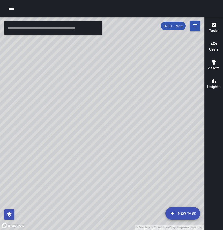
click at [6, 7] on button "button" at bounding box center [11, 8] width 10 height 10
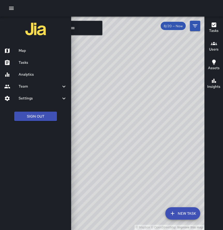
click at [172, 65] on div at bounding box center [111, 115] width 223 height 230
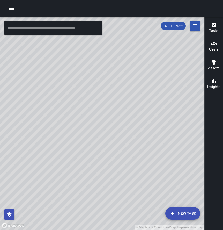
click at [217, 29] on h6 "Tasks" at bounding box center [214, 31] width 10 height 6
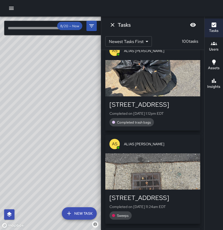
scroll to position [34, 0]
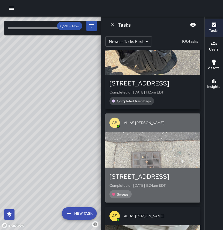
click at [153, 151] on div "button" at bounding box center [152, 150] width 95 height 36
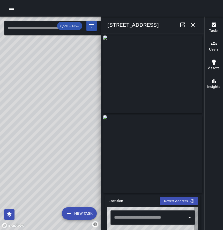
type input "**********"
click at [199, 24] on div "1 North Pack Square" at bounding box center [152, 25] width 103 height 17
click at [193, 25] on icon "button" at bounding box center [193, 25] width 4 height 4
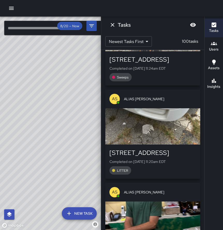
scroll to position [222, 0]
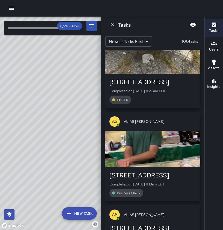
click at [152, 147] on div "button" at bounding box center [152, 149] width 95 height 36
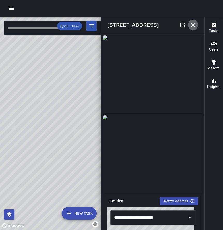
click at [193, 26] on icon "button" at bounding box center [193, 25] width 6 height 6
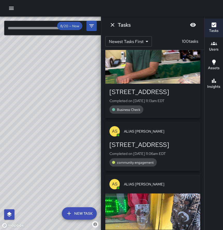
scroll to position [349, 0]
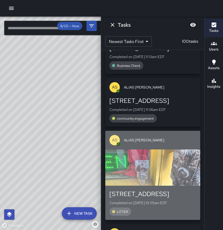
click at [157, 169] on div "button" at bounding box center [152, 167] width 95 height 36
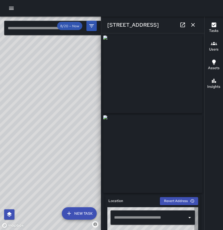
type input "**********"
click at [193, 26] on icon "button" at bounding box center [193, 25] width 6 height 6
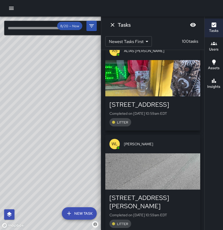
scroll to position [464, 0]
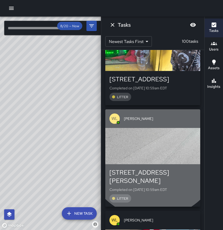
click at [153, 148] on div "button" at bounding box center [152, 146] width 95 height 36
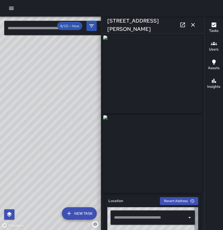
type input "**********"
click at [196, 25] on icon "button" at bounding box center [193, 25] width 6 height 6
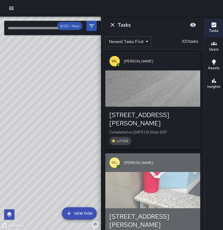
click at [148, 172] on div "button" at bounding box center [152, 190] width 95 height 36
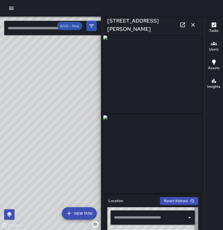
type input "**********"
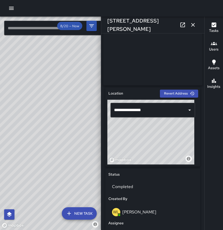
scroll to position [0, 0]
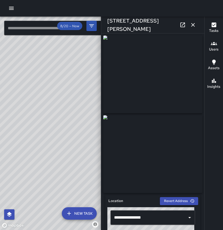
click at [194, 26] on icon "button" at bounding box center [193, 25] width 4 height 4
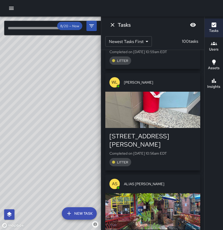
scroll to position [636, 0]
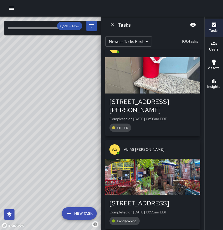
click at [170, 171] on div "button" at bounding box center [152, 177] width 95 height 36
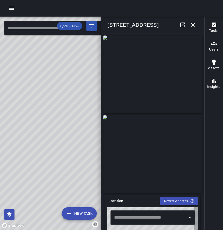
type input "**********"
click at [194, 23] on icon "button" at bounding box center [193, 25] width 6 height 6
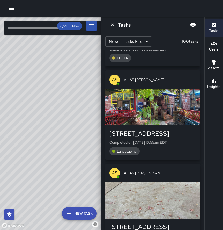
scroll to position [757, 0]
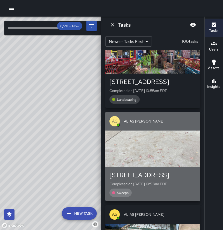
click at [155, 140] on div "button" at bounding box center [152, 148] width 95 height 36
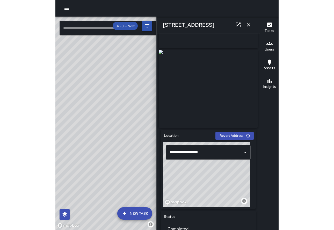
scroll to position [0, 0]
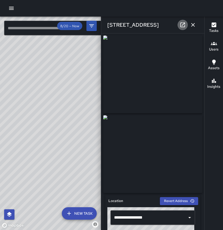
click at [180, 22] on icon at bounding box center [183, 25] width 6 height 6
click at [196, 27] on icon "button" at bounding box center [193, 25] width 6 height 6
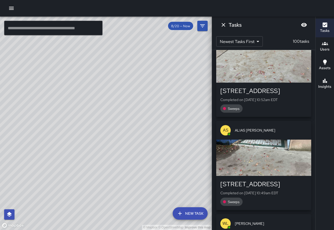
scroll to position [850, 0]
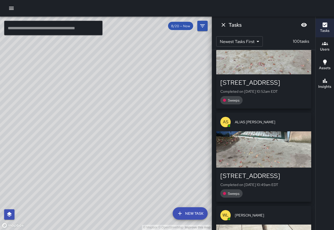
click at [223, 132] on div "button" at bounding box center [263, 149] width 95 height 36
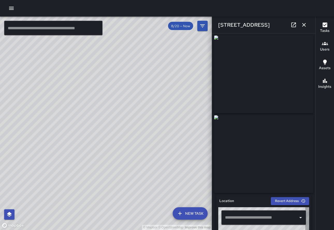
type input "**********"
click at [223, 24] on icon "button" at bounding box center [304, 25] width 6 height 6
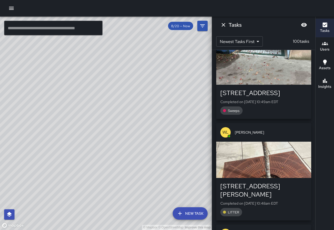
scroll to position [943, 0]
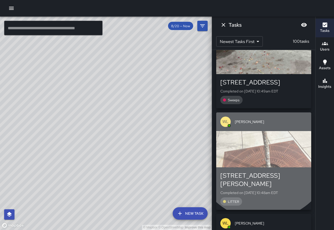
click at [223, 133] on div "button" at bounding box center [263, 149] width 95 height 36
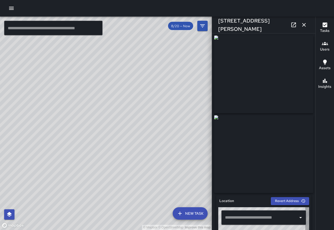
type input "**********"
click at [223, 25] on icon "button" at bounding box center [304, 25] width 4 height 4
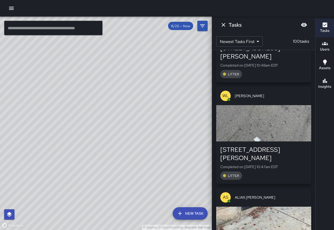
scroll to position [1130, 0]
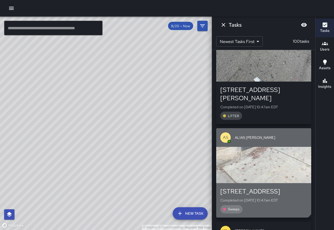
click at [223, 147] on div "button" at bounding box center [263, 165] width 95 height 36
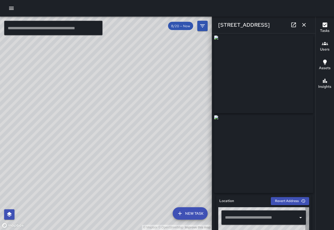
type input "**********"
click at [223, 25] on icon at bounding box center [293, 25] width 5 height 5
click at [223, 28] on button "button" at bounding box center [304, 25] width 10 height 10
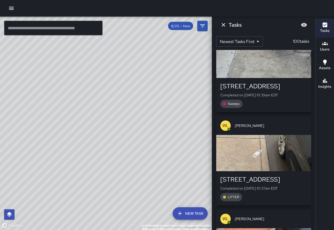
scroll to position [1422, 0]
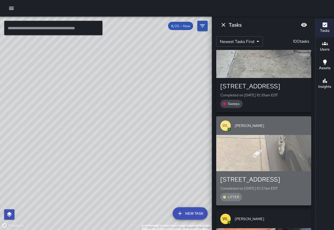
click at [223, 135] on div "button" at bounding box center [263, 153] width 95 height 36
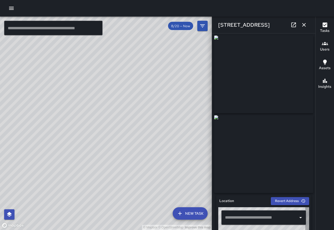
type input "**********"
click at [223, 25] on icon "button" at bounding box center [304, 25] width 6 height 6
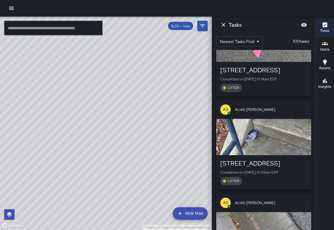
scroll to position [1983, 0]
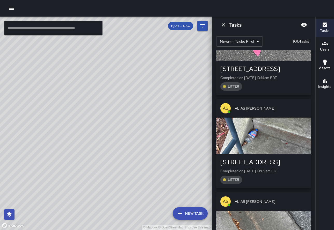
click at [223, 211] on div "button" at bounding box center [263, 229] width 95 height 36
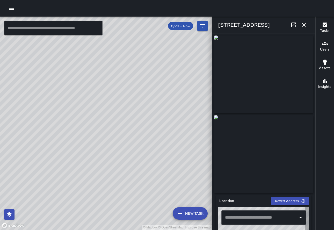
type input "**********"
click at [223, 24] on link at bounding box center [293, 25] width 10 height 10
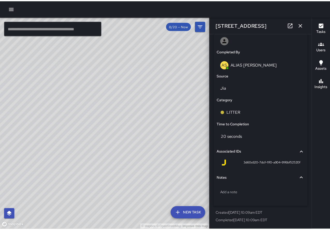
scroll to position [0, 0]
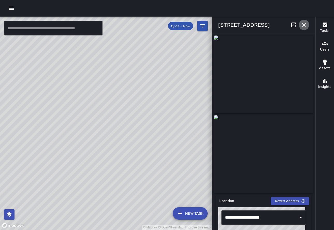
click at [223, 26] on icon "button" at bounding box center [304, 25] width 6 height 6
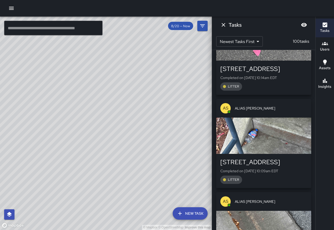
click at [9, 8] on icon "button" at bounding box center [11, 8] width 6 height 6
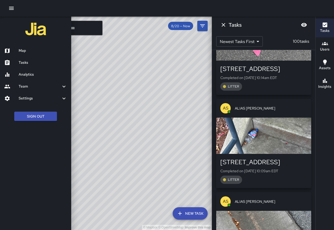
click at [24, 95] on div "Settings" at bounding box center [35, 98] width 71 height 12
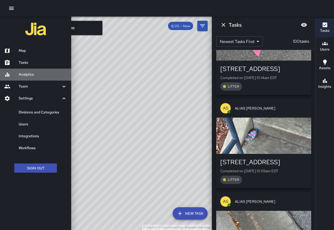
click at [24, 76] on h6 "Analytics" at bounding box center [43, 75] width 48 height 6
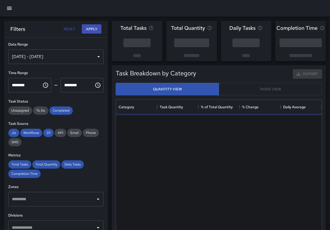
scroll to position [151, 202]
click at [33, 60] on div "Aug 14, 2025 - Aug 20, 2025" at bounding box center [55, 56] width 95 height 14
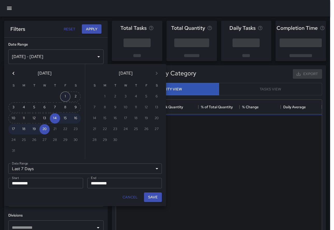
click at [64, 96] on button "1" at bounding box center [65, 96] width 10 height 10
type input "******"
type input "**********"
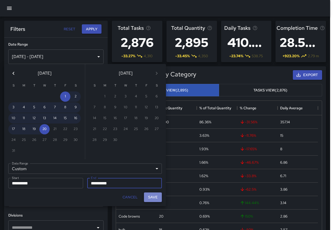
click at [150, 198] on button "Save" at bounding box center [153, 197] width 18 height 10
type input "**********"
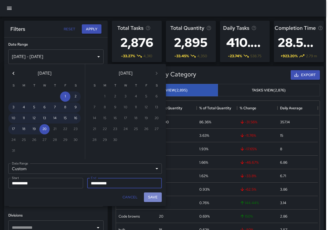
scroll to position [4, 4]
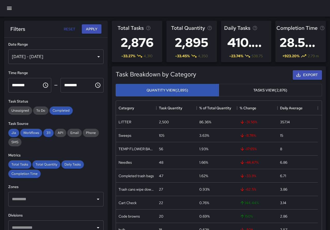
click at [223, 89] on button "Tasks View (2,876)" at bounding box center [270, 90] width 103 height 13
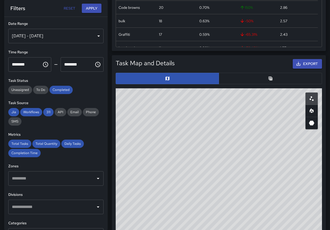
scroll to position [210, 0]
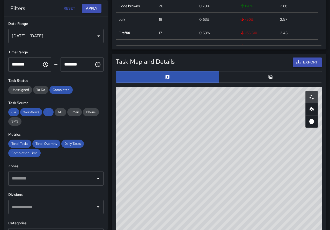
click at [223, 78] on button "button" at bounding box center [270, 76] width 103 height 11
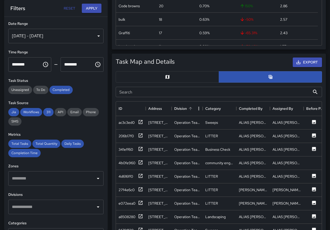
scroll to position [4, 4]
click at [172, 94] on input "Search" at bounding box center [213, 92] width 194 height 10
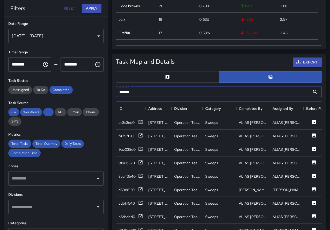
type input "******"
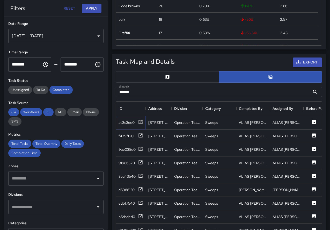
click at [124, 121] on div "ac3c3ed0" at bounding box center [127, 122] width 16 height 5
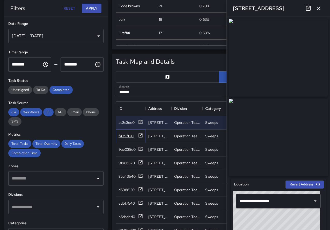
click at [125, 137] on div "f479ff20" at bounding box center [126, 135] width 15 height 5
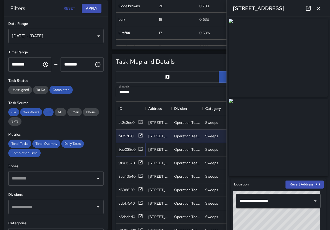
click at [125, 148] on div "9ae038d0" at bounding box center [127, 149] width 17 height 5
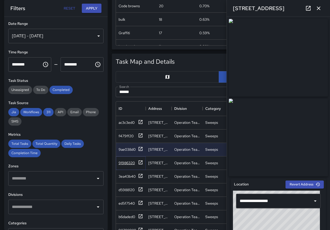
click at [124, 164] on div "91986320" at bounding box center [127, 162] width 16 height 5
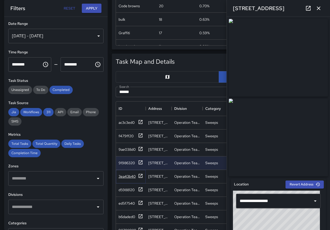
click at [128, 176] on div "3ea43b40" at bounding box center [127, 176] width 17 height 5
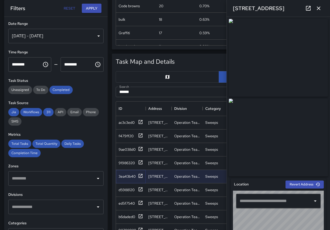
type input "**********"
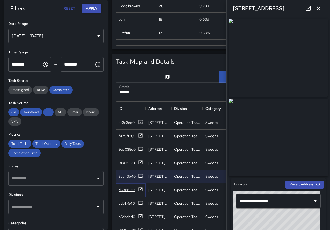
click at [128, 192] on div "d5988120" at bounding box center [127, 189] width 16 height 5
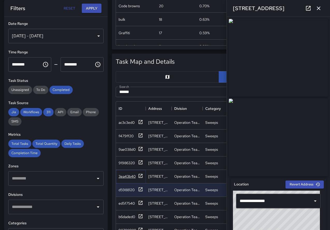
click at [129, 178] on div "3ea43b40" at bounding box center [127, 176] width 17 height 5
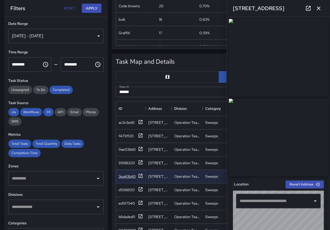
type input "**********"
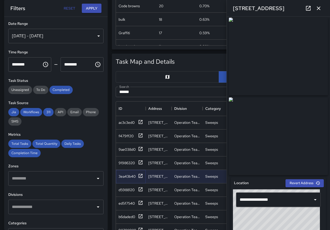
scroll to position [0, 0]
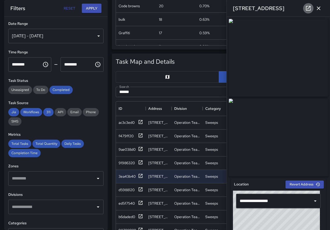
click at [223, 7] on icon at bounding box center [308, 8] width 5 height 5
click at [124, 190] on div "d5988120" at bounding box center [127, 189] width 16 height 5
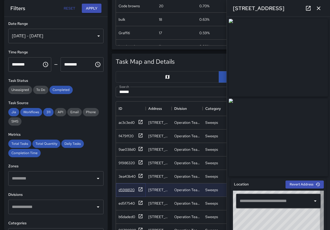
type input "**********"
click at [129, 205] on div "ed5f7540" at bounding box center [127, 203] width 16 height 5
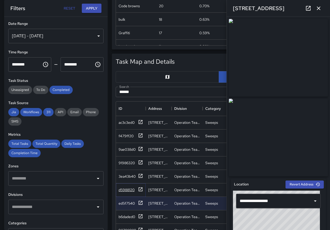
click at [132, 188] on div "d5988120" at bounding box center [127, 189] width 16 height 5
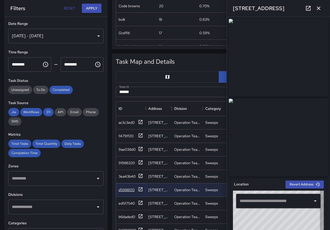
type input "**********"
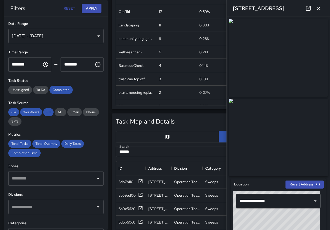
scroll to position [243, 0]
click at [128, 212] on div "ba8090c0" at bounding box center [131, 209] width 25 height 6
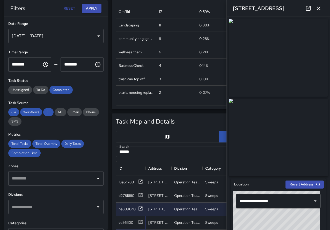
click at [128, 223] on div "cd561100" at bounding box center [126, 222] width 15 height 5
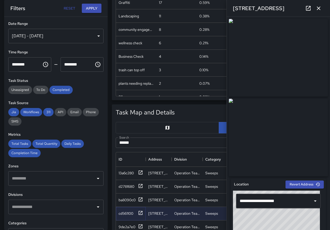
scroll to position [226, 0]
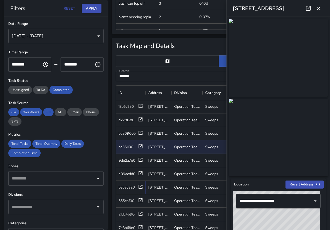
click at [126, 190] on div "ba53c320" at bounding box center [127, 187] width 16 height 5
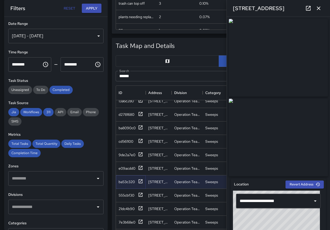
scroll to position [252, 0]
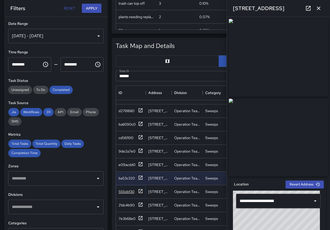
click at [127, 195] on div "555cbf30" at bounding box center [131, 191] width 25 height 6
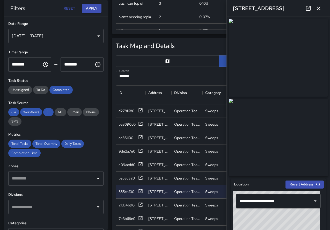
click at [223, 10] on icon "button" at bounding box center [319, 8] width 6 height 6
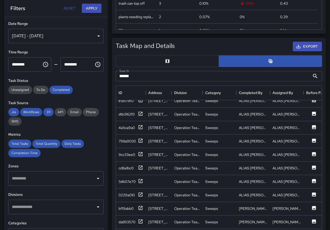
scroll to position [750, 0]
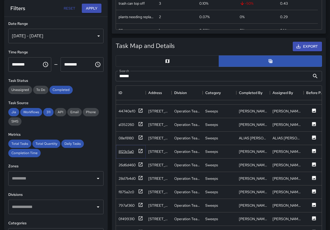
click at [125, 153] on div "8123c5a0" at bounding box center [126, 151] width 15 height 5
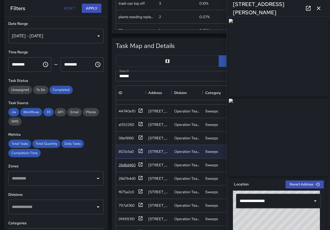
click at [125, 164] on div "26d6d460" at bounding box center [127, 164] width 17 height 5
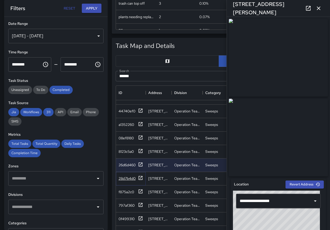
click at [125, 176] on div "28d7b4d0" at bounding box center [127, 178] width 17 height 5
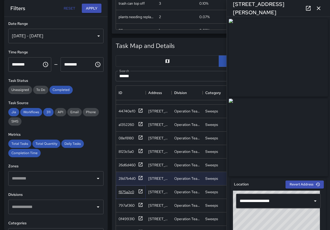
click at [125, 195] on div "f875a2c0" at bounding box center [131, 192] width 25 height 6
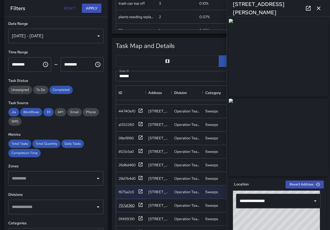
click at [129, 205] on div "797af360" at bounding box center [127, 205] width 16 height 5
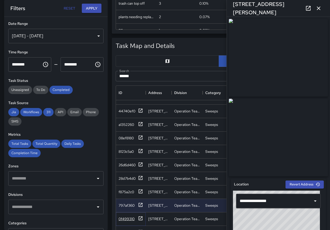
click at [130, 219] on div "0f499310" at bounding box center [127, 218] width 16 height 5
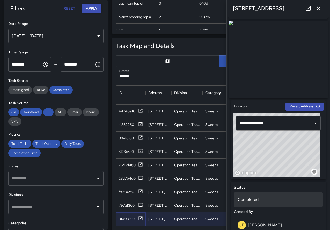
scroll to position [0, 0]
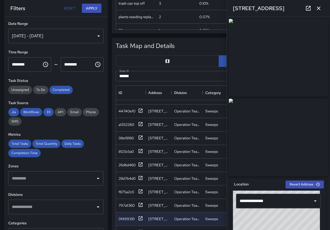
click at [223, 8] on icon at bounding box center [308, 8] width 6 height 6
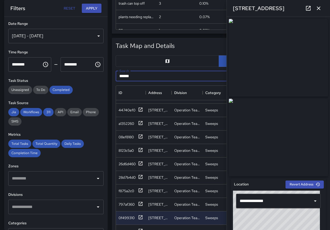
click at [162, 74] on input "******" at bounding box center [213, 76] width 194 height 10
type input "*"
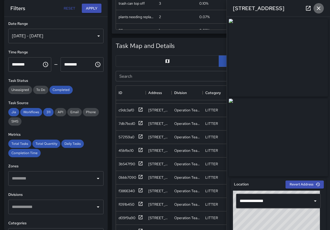
click at [223, 6] on icon "button" at bounding box center [319, 8] width 6 height 6
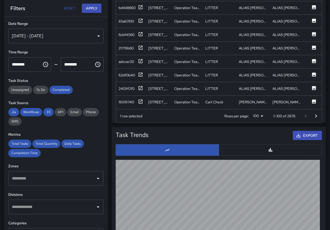
scroll to position [436, 0]
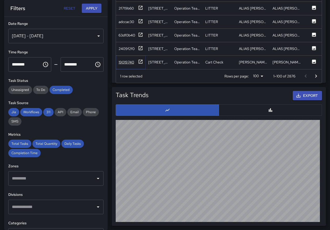
click at [131, 60] on div "19019740" at bounding box center [127, 62] width 16 height 5
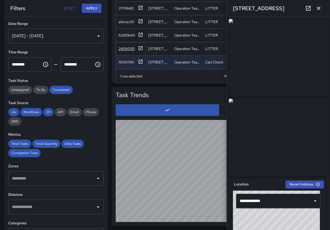
click at [128, 46] on div "2409f2f0" at bounding box center [127, 48] width 16 height 5
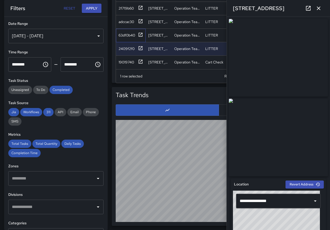
click at [126, 36] on div "63df0b40" at bounding box center [131, 35] width 30 height 13
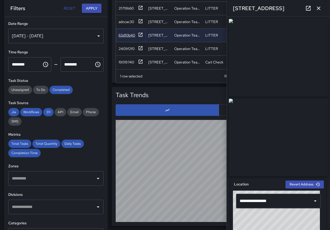
click at [127, 33] on div "63df0b40" at bounding box center [127, 35] width 17 height 5
click at [128, 19] on div "adccac30" at bounding box center [127, 21] width 16 height 5
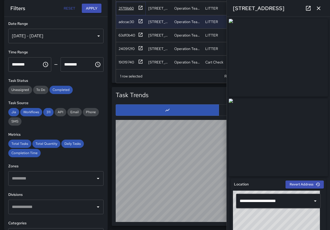
click at [129, 7] on div "2f719b60" at bounding box center [131, 8] width 25 height 6
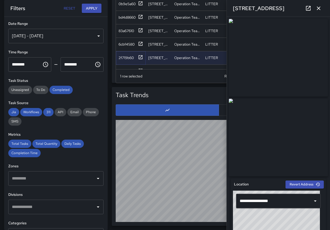
scroll to position [1114, 0]
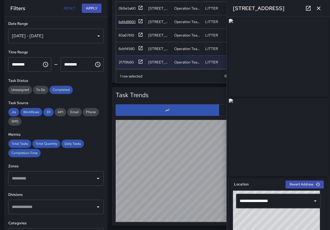
click at [126, 23] on div "bd4d8660" at bounding box center [127, 21] width 17 height 5
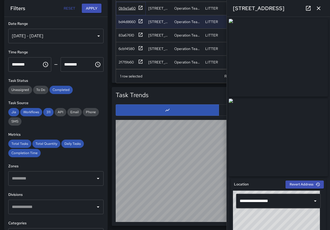
click at [133, 8] on div "0b9e5a60" at bounding box center [127, 8] width 17 height 5
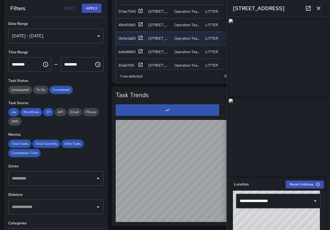
scroll to position [1055, 0]
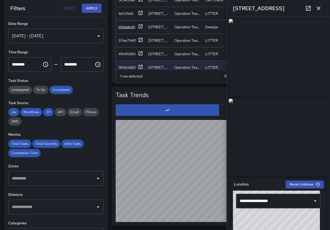
click at [125, 27] on div "b6daded0" at bounding box center [127, 26] width 17 height 5
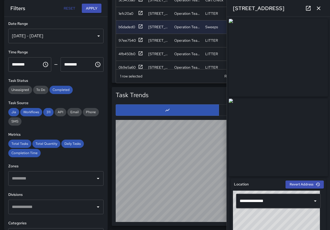
click at [223, 5] on icon "button" at bounding box center [319, 8] width 6 height 6
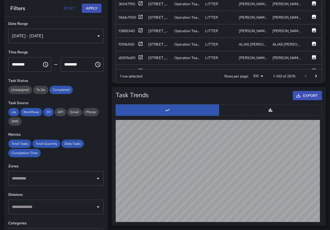
scroll to position [698, 0]
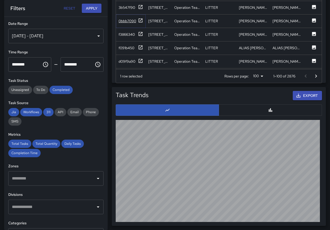
click at [121, 20] on div "0bbb7090" at bounding box center [128, 20] width 18 height 5
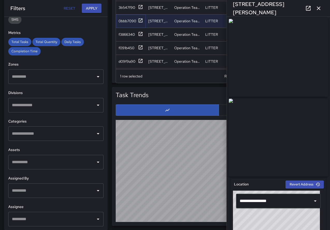
scroll to position [102, 0]
click at [42, 191] on input "text" at bounding box center [52, 190] width 83 height 10
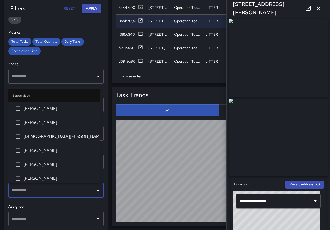
scroll to position [43, 0]
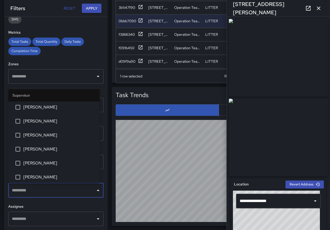
click at [35, 216] on input "text" at bounding box center [52, 219] width 83 height 10
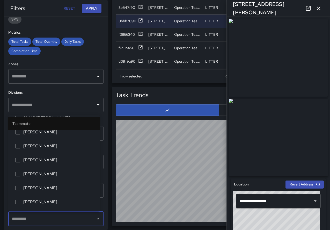
scroll to position [190, 0]
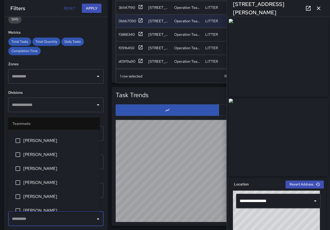
click at [42, 198] on span "William Littlejohn" at bounding box center [59, 196] width 72 height 6
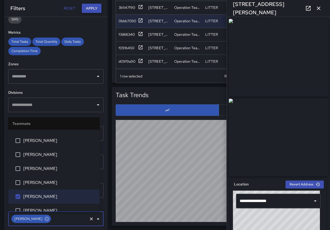
click at [96, 7] on button "Apply" at bounding box center [92, 9] width 20 height 10
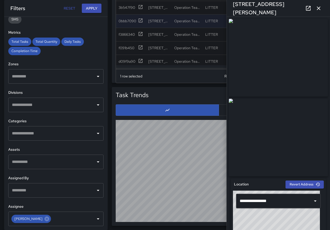
scroll to position [62, 0]
click at [223, 7] on div "50 Collier Avenue" at bounding box center [278, 8] width 103 height 17
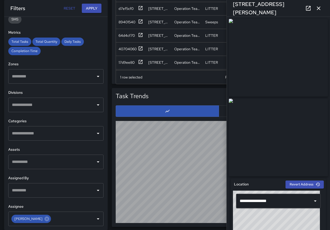
click at [223, 8] on icon "button" at bounding box center [319, 8] width 6 height 6
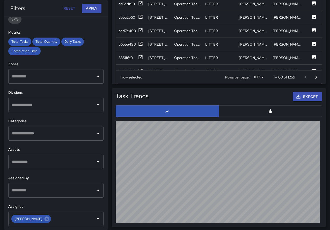
scroll to position [0, 0]
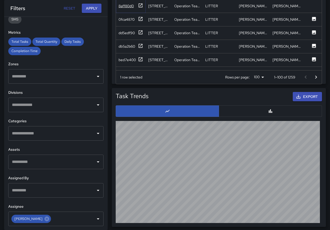
click at [125, 8] on div "8aff80d0" at bounding box center [126, 5] width 15 height 5
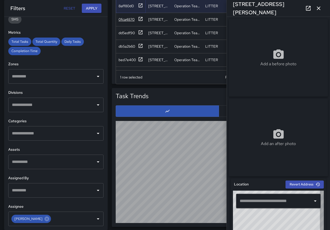
type input "**********"
click at [132, 19] on div "0fca4870" at bounding box center [127, 19] width 16 height 5
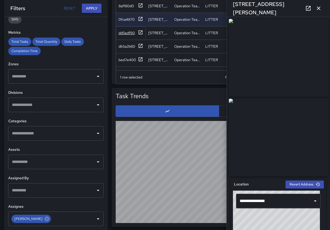
click at [130, 35] on div "dd5edf90" at bounding box center [127, 32] width 16 height 5
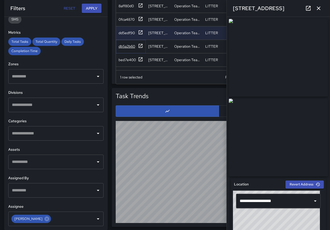
click at [128, 47] on div "db5a2b60" at bounding box center [127, 46] width 17 height 5
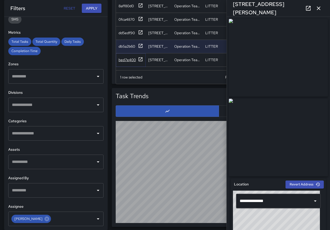
click at [130, 59] on div "bed7e400" at bounding box center [127, 59] width 17 height 5
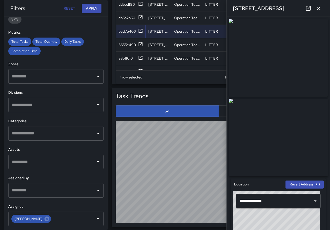
scroll to position [33, 0]
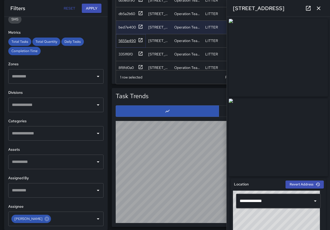
click at [131, 40] on div "5655e490" at bounding box center [127, 40] width 17 height 5
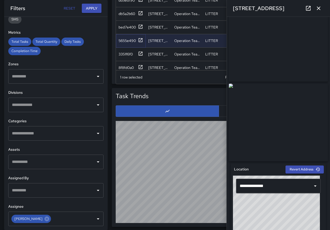
scroll to position [16, 0]
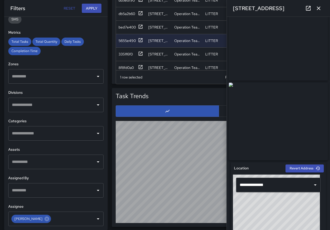
click at [223, 7] on icon at bounding box center [308, 8] width 6 height 6
click at [129, 55] on div "3351f6f0" at bounding box center [126, 54] width 14 height 5
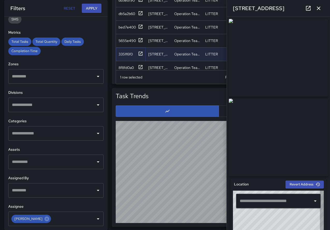
type input "**********"
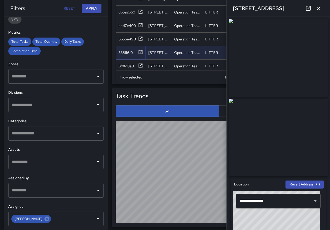
scroll to position [51, 0]
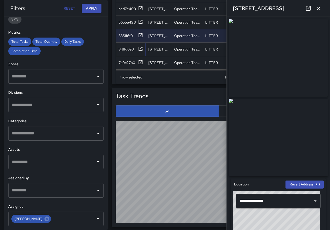
click at [129, 47] on div "8f8fd0a0" at bounding box center [126, 49] width 15 height 5
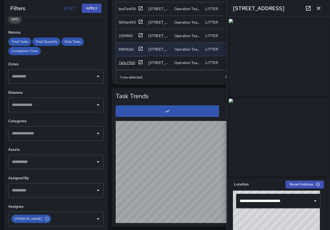
click at [126, 63] on div "7a0c27b0" at bounding box center [127, 62] width 17 height 5
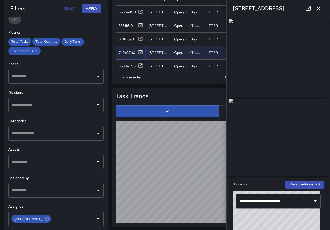
scroll to position [62, 0]
click at [127, 61] on div "5689e250" at bounding box center [131, 65] width 30 height 13
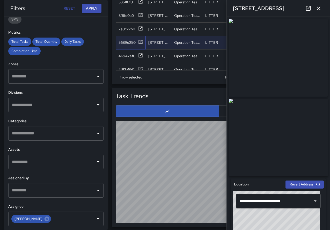
scroll to position [94, 0]
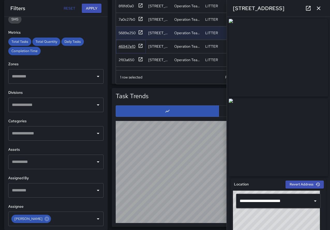
click at [130, 46] on div "46947ef0" at bounding box center [127, 46] width 17 height 5
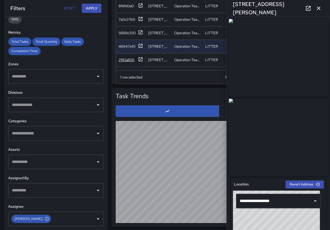
click at [129, 62] on div "2f83a650" at bounding box center [127, 59] width 16 height 5
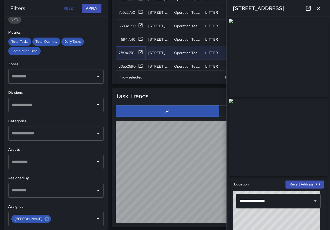
scroll to position [107, 0]
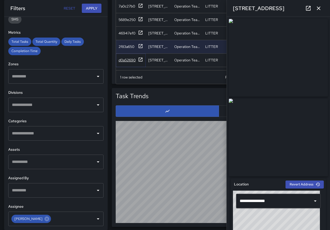
click at [127, 61] on div "d0a52690" at bounding box center [127, 59] width 17 height 5
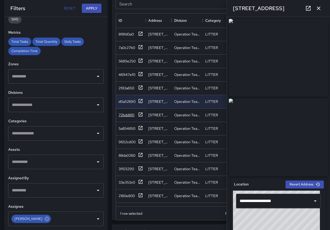
click at [127, 114] on div "72bdd810" at bounding box center [127, 114] width 16 height 5
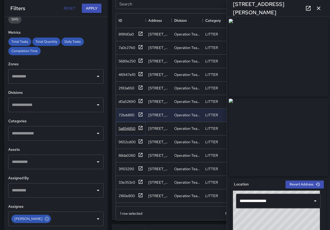
click at [131, 131] on div "5a854850" at bounding box center [131, 128] width 25 height 6
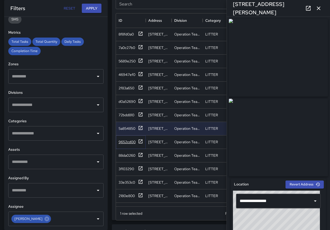
click at [132, 144] on div "9652cd00" at bounding box center [127, 141] width 17 height 5
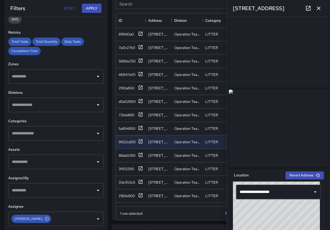
scroll to position [91, 0]
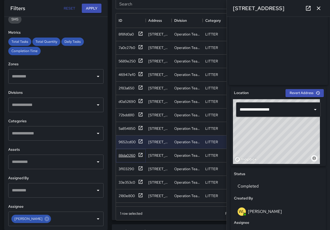
click at [125, 154] on div "88da0260" at bounding box center [127, 155] width 17 height 5
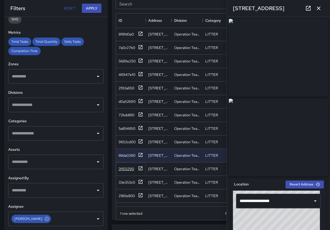
click at [131, 170] on div "3f103290" at bounding box center [127, 168] width 16 height 5
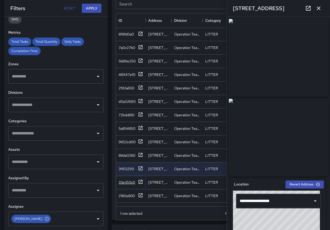
click at [128, 181] on div "33e353c0" at bounding box center [127, 182] width 17 height 5
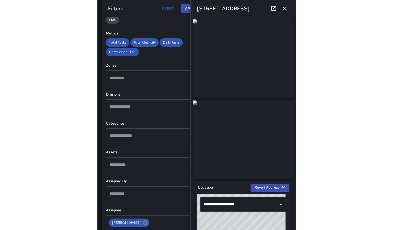
scroll to position [385, 0]
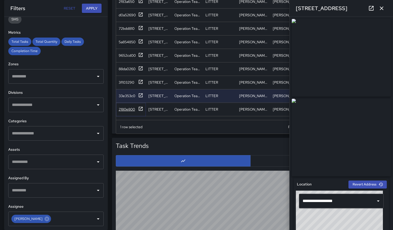
click at [130, 109] on div "2180e800" at bounding box center [127, 109] width 16 height 5
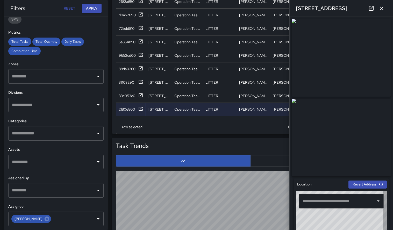
type input "**********"
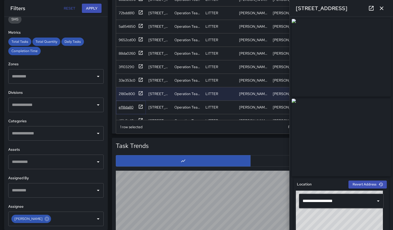
click at [131, 106] on div "ef18da80" at bounding box center [126, 107] width 15 height 5
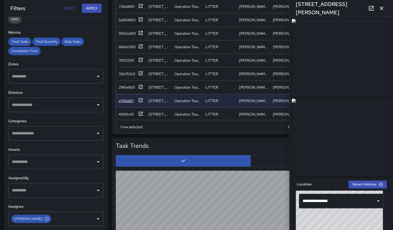
scroll to position [225, 0]
click at [124, 112] on div "3351f6f0 45 Banks Avenue Operation Team LITTER William Littlejohn William Littl…" at bounding box center [297, 39] width 362 height 269
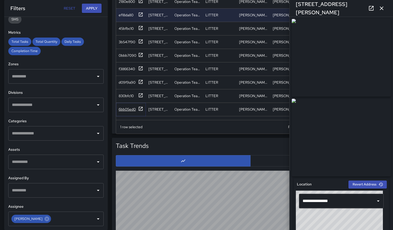
click at [128, 108] on div "6bb05ed0" at bounding box center [127, 109] width 17 height 5
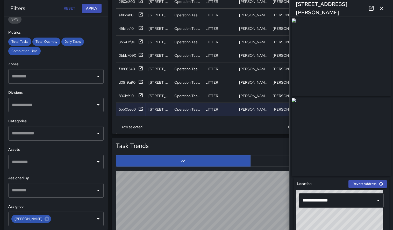
scroll to position [1, 0]
click at [223, 139] on img at bounding box center [341, 137] width 99 height 78
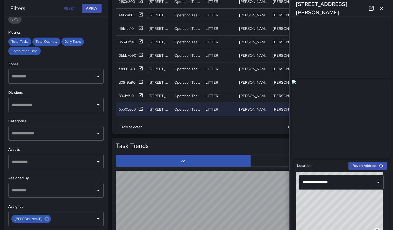
scroll to position [25, 0]
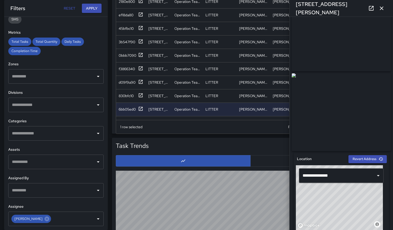
click at [223, 120] on img at bounding box center [341, 112] width 99 height 78
click at [223, 9] on icon at bounding box center [371, 8] width 6 height 6
click at [223, 8] on icon at bounding box center [371, 8] width 6 height 6
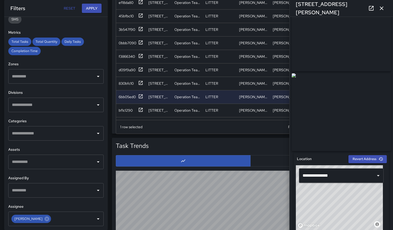
scroll to position [378, 0]
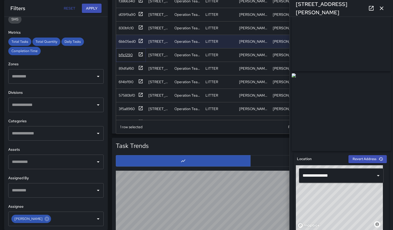
click at [123, 55] on div "bf1c1290" at bounding box center [126, 54] width 14 height 5
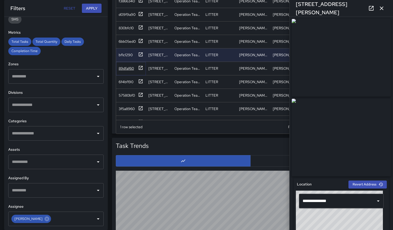
click at [127, 66] on div "89dfaf60" at bounding box center [126, 68] width 15 height 5
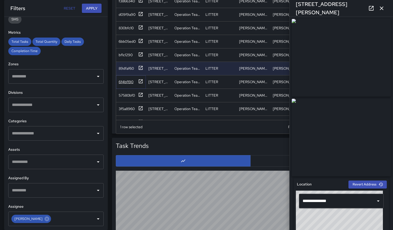
click at [130, 81] on div "6f4bf190" at bounding box center [126, 81] width 15 height 5
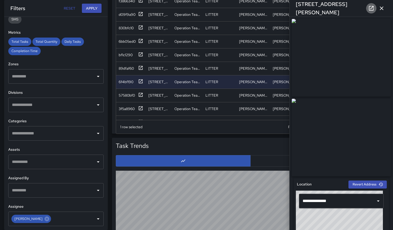
click at [223, 6] on link at bounding box center [371, 8] width 10 height 10
click at [134, 95] on div "57580bf0" at bounding box center [127, 95] width 16 height 5
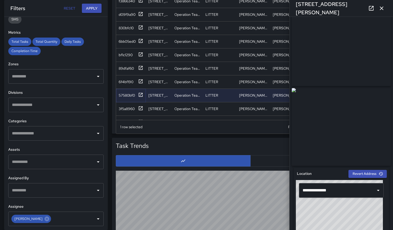
scroll to position [0, 0]
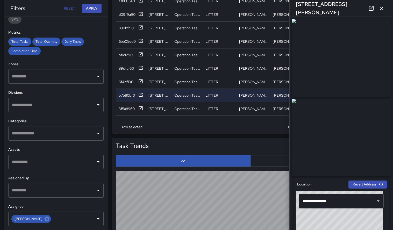
click at [223, 8] on icon at bounding box center [371, 8] width 6 height 6
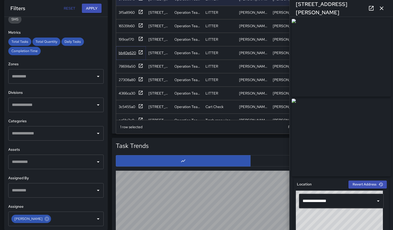
click at [135, 50] on div "bb40e620" at bounding box center [127, 52] width 17 height 5
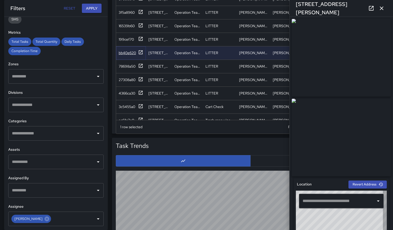
type input "**********"
click at [129, 65] on div "78698a50" at bounding box center [127, 66] width 17 height 5
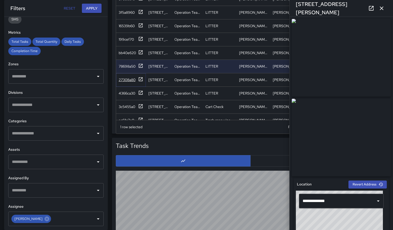
click at [131, 79] on div "27308a80" at bounding box center [127, 79] width 17 height 5
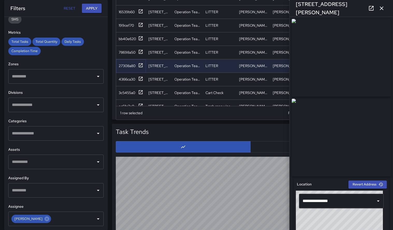
scroll to position [400, 0]
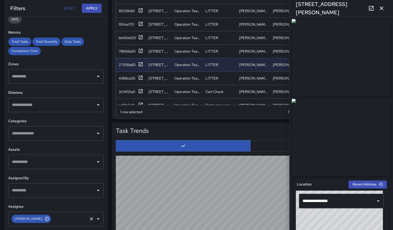
click at [45, 219] on icon at bounding box center [47, 219] width 6 height 6
click at [97, 219] on icon "Open" at bounding box center [98, 218] width 3 height 1
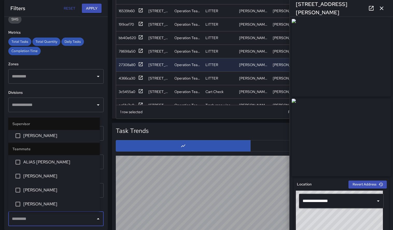
scroll to position [146, 0]
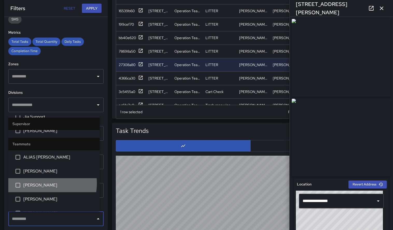
click at [41, 183] on span "JUSTIN EVANS" at bounding box center [59, 185] width 72 height 6
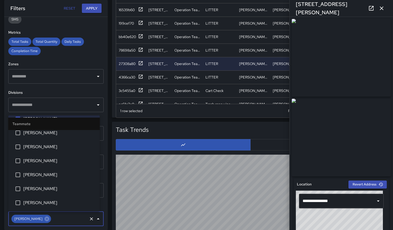
scroll to position [213, 0]
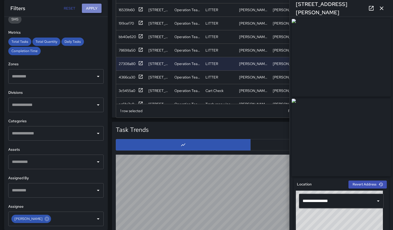
click at [94, 7] on button "Apply" at bounding box center [92, 9] width 20 height 10
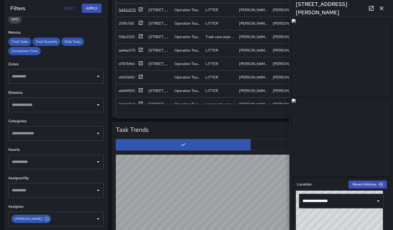
click at [125, 8] on div "5d42c070" at bounding box center [127, 9] width 17 height 5
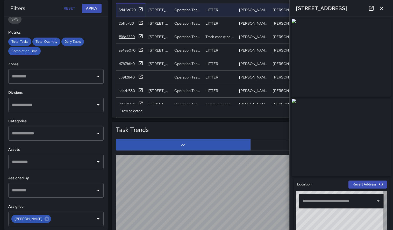
type input "**********"
click at [128, 24] on div "25ffb7d0" at bounding box center [126, 23] width 15 height 5
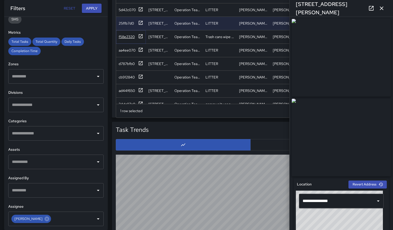
click at [128, 38] on div "f58e2320" at bounding box center [127, 36] width 16 height 5
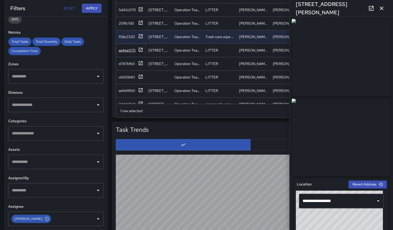
click at [130, 51] on div "aa4ee070" at bounding box center [127, 50] width 17 height 5
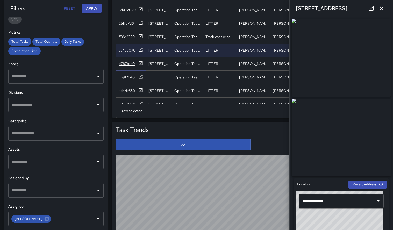
click at [130, 63] on div "d787bfb0" at bounding box center [127, 63] width 16 height 5
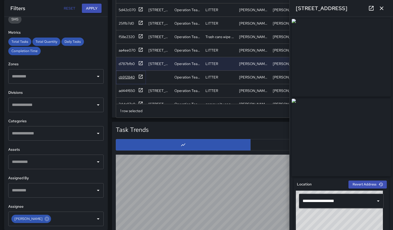
click at [132, 77] on div "cb912840" at bounding box center [127, 77] width 16 height 5
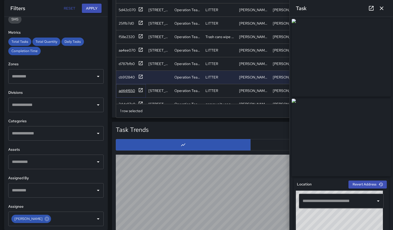
click at [129, 88] on div "ad44f650" at bounding box center [127, 90] width 16 height 5
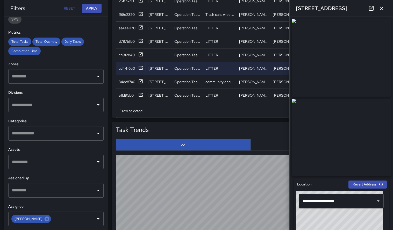
scroll to position [507, 0]
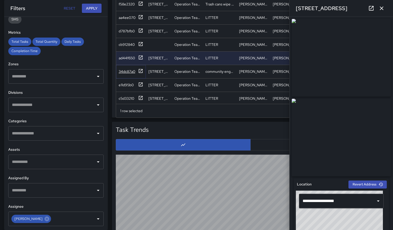
click at [122, 72] on div "34dc87a0" at bounding box center [127, 71] width 17 height 5
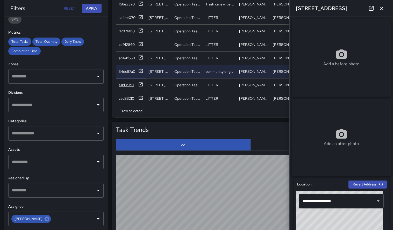
click at [125, 85] on div "e11d95b0" at bounding box center [126, 84] width 15 height 5
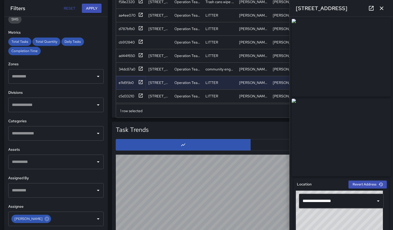
scroll to position [510, 0]
click at [124, 93] on div "c5d33210" at bounding box center [127, 95] width 16 height 5
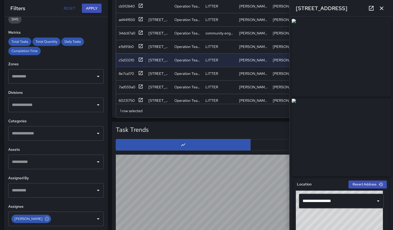
scroll to position [549, 0]
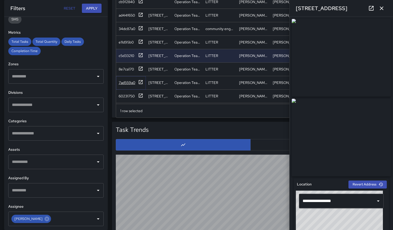
click at [125, 82] on div "7ad559a0" at bounding box center [127, 82] width 17 height 5
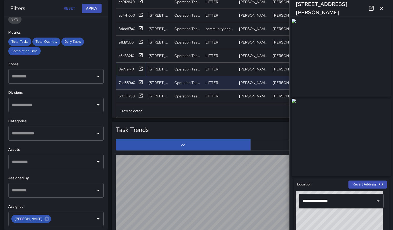
click at [127, 70] on div "8e7ca170" at bounding box center [126, 69] width 15 height 5
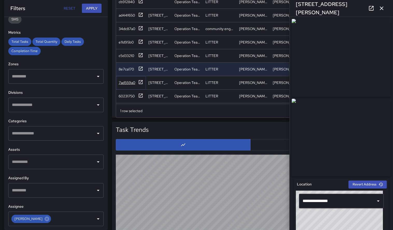
click at [127, 83] on div "7ad559a0" at bounding box center [127, 82] width 17 height 5
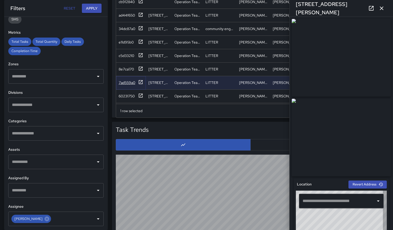
type input "**********"
click at [130, 70] on div "8e7ca170" at bounding box center [126, 69] width 15 height 5
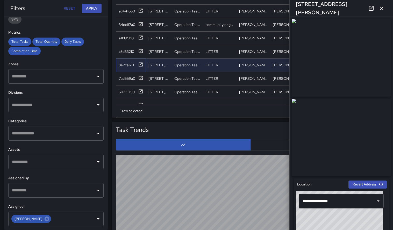
scroll to position [560, 0]
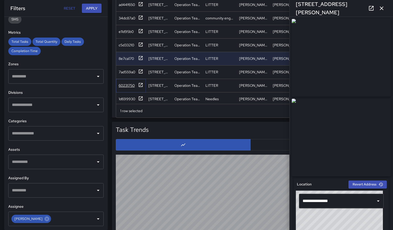
click at [126, 83] on div "60231750" at bounding box center [127, 85] width 16 height 5
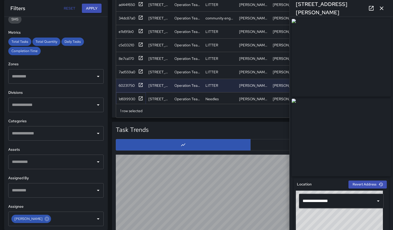
click at [128, 97] on div "a7e8b4e0 25 Patton Avenue Operation Team LITTER JUSTIN EVANS JUSTIN EVANS Jia 8…" at bounding box center [297, 24] width 362 height 269
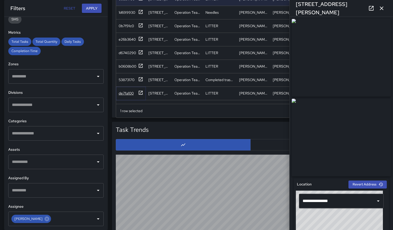
click at [131, 93] on div "de7fa100" at bounding box center [126, 93] width 15 height 5
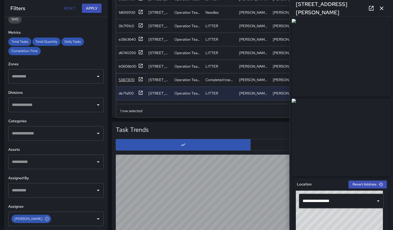
click at [129, 82] on div "53873170" at bounding box center [127, 79] width 16 height 5
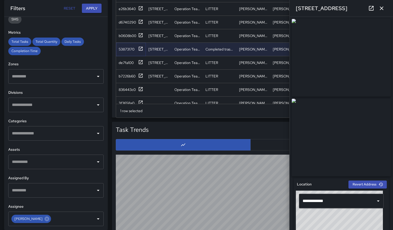
scroll to position [679, 0]
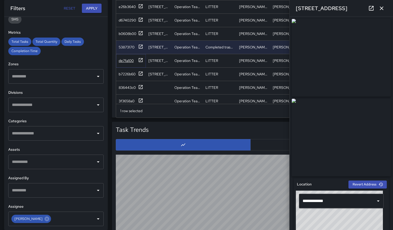
click at [124, 61] on div "de7fa100" at bounding box center [126, 60] width 15 height 5
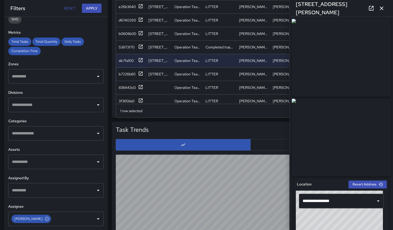
drag, startPoint x: 130, startPoint y: 76, endPoint x: 129, endPoint y: 79, distance: 3.4
click at [130, 76] on div "b7226b60" at bounding box center [127, 73] width 17 height 5
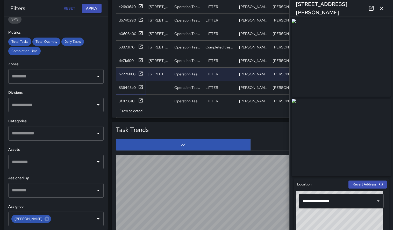
click at [128, 87] on div "836443c0" at bounding box center [127, 87] width 17 height 5
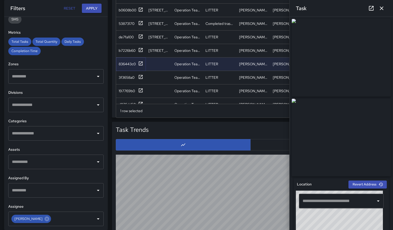
scroll to position [709, 0]
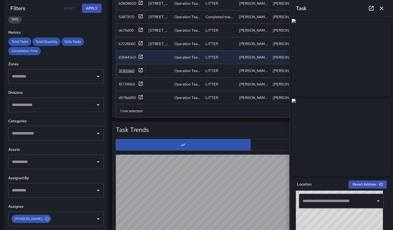
click at [129, 72] on div "3f3658a0" at bounding box center [127, 70] width 16 height 5
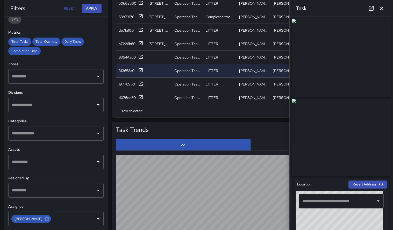
click at [131, 86] on div "197769b0" at bounding box center [127, 84] width 16 height 5
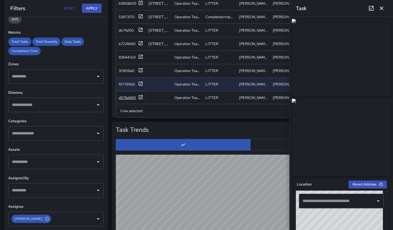
scroll to position [795, 0]
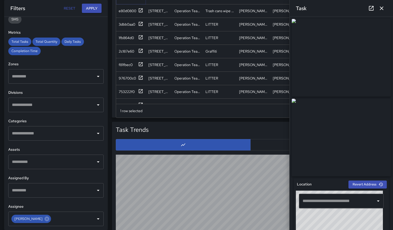
scroll to position [810, 0]
click at [131, 79] on div "976700c0" at bounding box center [127, 77] width 17 height 5
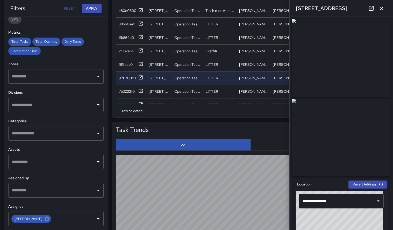
click at [128, 89] on div "753222f0" at bounding box center [127, 91] width 16 height 5
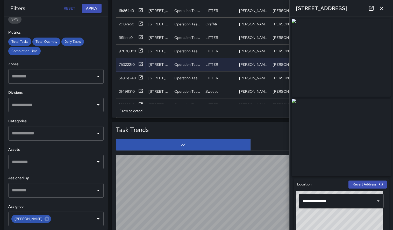
scroll to position [837, 0]
click at [132, 79] on div "5e93e240" at bounding box center [127, 77] width 17 height 5
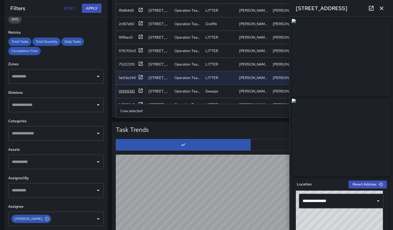
click at [130, 90] on div "0f499310" at bounding box center [127, 91] width 16 height 5
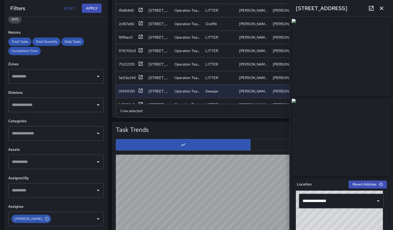
click at [223, 8] on icon at bounding box center [371, 8] width 5 height 5
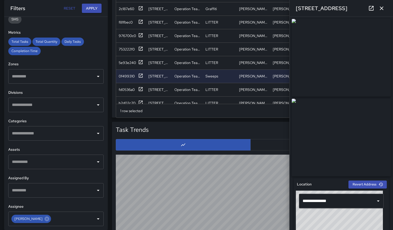
scroll to position [852, 0]
click at [128, 88] on div "fd0536a0" at bounding box center [127, 89] width 16 height 5
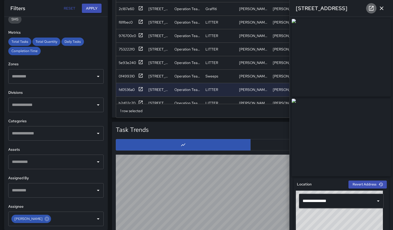
click at [223, 6] on icon at bounding box center [371, 8] width 5 height 5
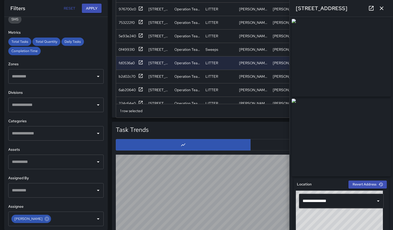
scroll to position [880, 0]
click at [127, 77] on div "b2d02c70" at bounding box center [127, 75] width 17 height 5
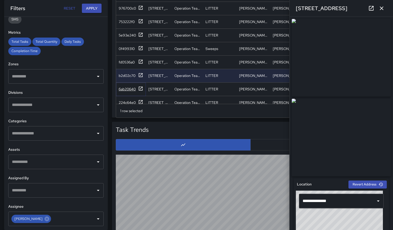
click at [128, 89] on div "6ab20640" at bounding box center [127, 88] width 17 height 5
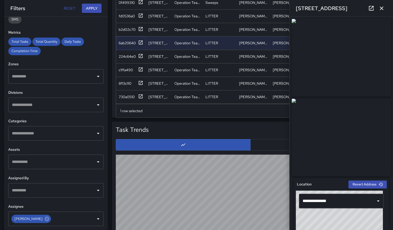
scroll to position [966, 0]
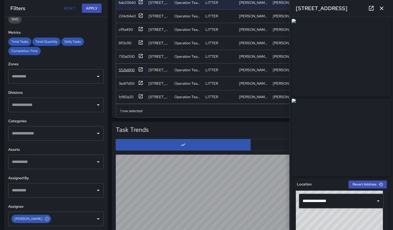
click at [126, 71] on div "552b8910" at bounding box center [127, 69] width 16 height 5
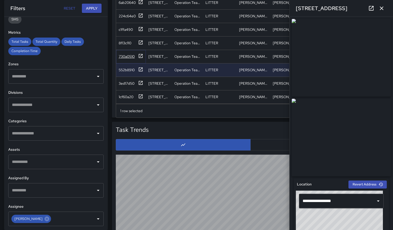
click at [128, 57] on div "730a0510" at bounding box center [127, 56] width 16 height 5
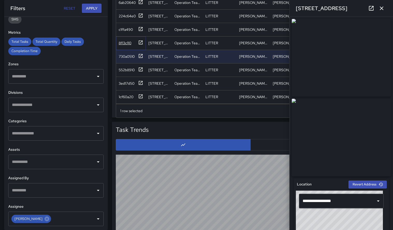
click at [129, 44] on div "8f13c110" at bounding box center [125, 42] width 13 height 5
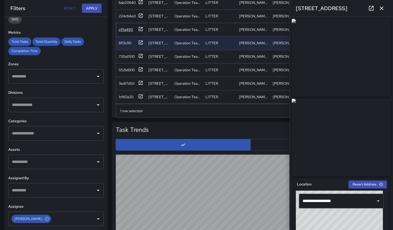
click at [126, 29] on div "c1ffa490" at bounding box center [126, 29] width 14 height 5
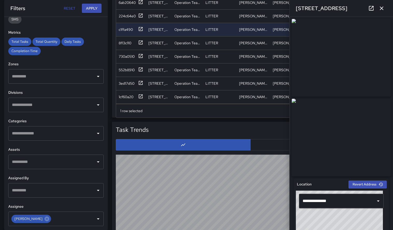
click at [223, 11] on link at bounding box center [371, 8] width 10 height 10
click at [45, 219] on icon at bounding box center [47, 218] width 5 height 5
drag, startPoint x: 96, startPoint y: 220, endPoint x: 62, endPoint y: 218, distance: 33.4
click at [96, 219] on icon "Open" at bounding box center [98, 219] width 6 height 6
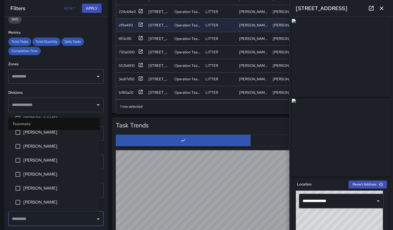
scroll to position [405, 0]
click at [37, 192] on li "Zach Stamey" at bounding box center [53, 188] width 91 height 14
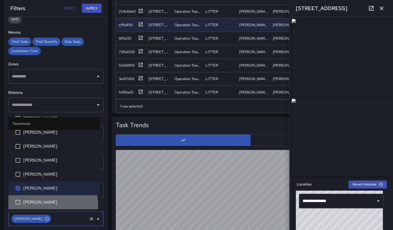
click at [53, 205] on span "Zach Stamey" at bounding box center [59, 202] width 72 height 6
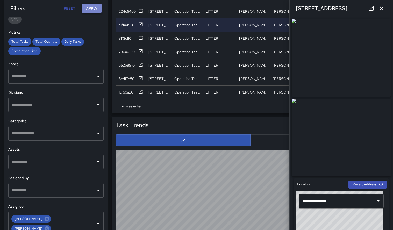
click at [91, 9] on button "Apply" at bounding box center [92, 9] width 20 height 10
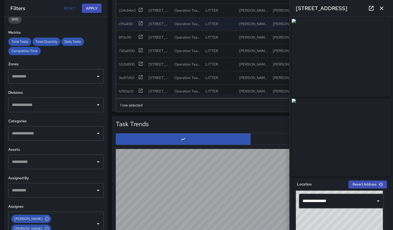
scroll to position [35, 0]
click at [223, 7] on icon "button" at bounding box center [381, 8] width 6 height 6
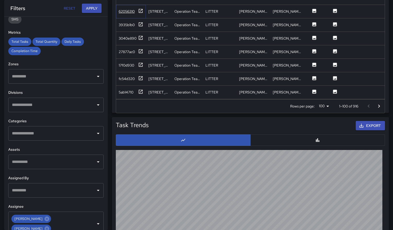
click at [128, 12] on div "62056310" at bounding box center [127, 11] width 16 height 5
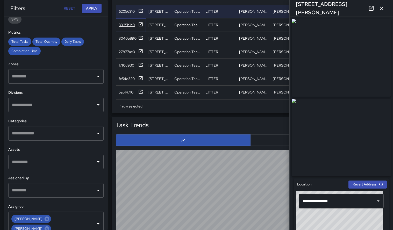
click at [124, 23] on div "3935b1b0" at bounding box center [127, 24] width 16 height 5
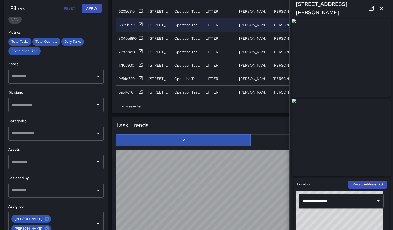
click at [124, 41] on div "3040e890" at bounding box center [128, 38] width 18 height 5
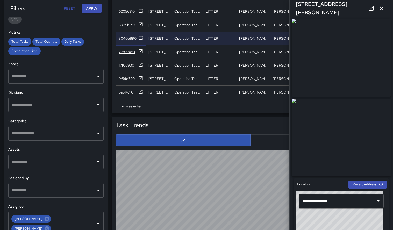
click at [128, 53] on div "27877ac0" at bounding box center [127, 51] width 16 height 5
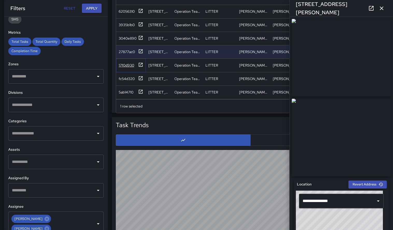
click at [128, 68] on div "17f0d930" at bounding box center [131, 65] width 25 height 6
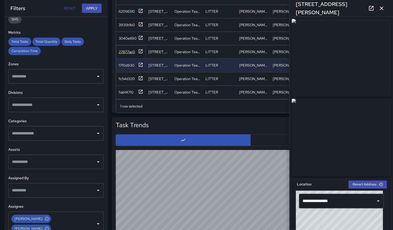
click at [128, 53] on div "27877ac0" at bounding box center [127, 51] width 16 height 5
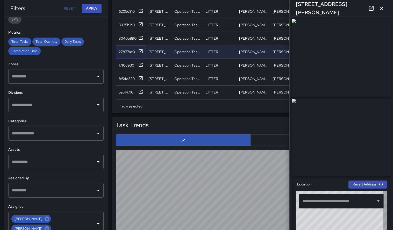
type input "**********"
click at [223, 8] on icon at bounding box center [371, 8] width 6 height 6
click at [120, 63] on div "17f0d930" at bounding box center [127, 65] width 16 height 5
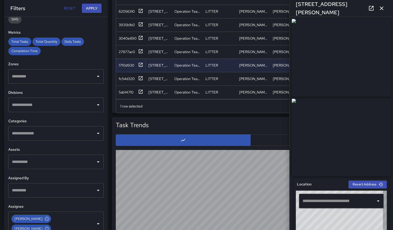
type input "**********"
click at [128, 78] on div "fc54d320" at bounding box center [127, 78] width 16 height 5
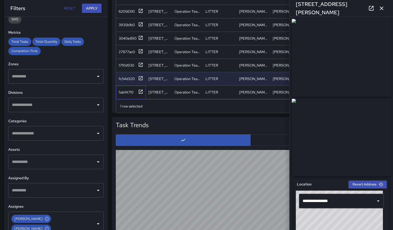
click at [125, 87] on div "5ab14710" at bounding box center [131, 92] width 30 height 13
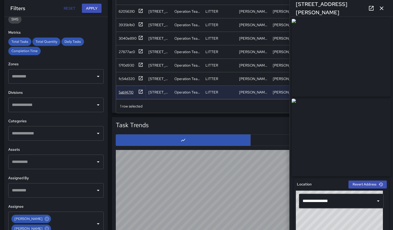
click at [125, 91] on div "ccdcf5d0 121 Patton Avenue Operation Team LITTER Zach stamey Zach stamey Jia 8/…" at bounding box center [297, 25] width 362 height 283
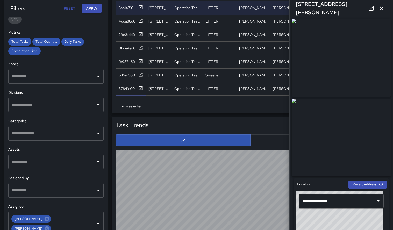
click at [126, 88] on div "37841c00" at bounding box center [127, 88] width 16 height 5
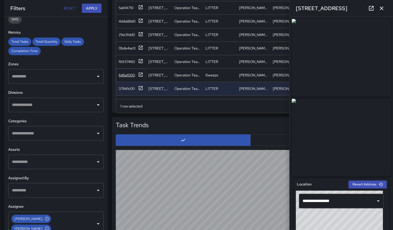
click at [125, 75] on div "6d6af000" at bounding box center [127, 74] width 16 height 5
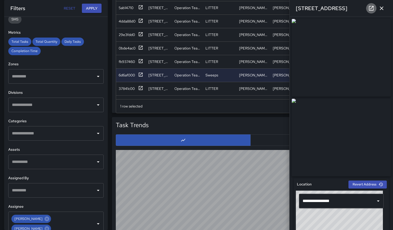
click at [223, 9] on icon at bounding box center [371, 8] width 6 height 6
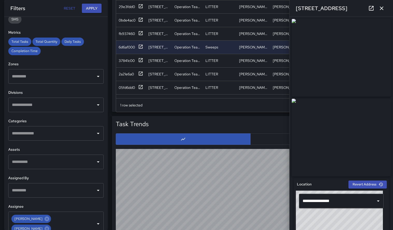
scroll to position [1143, 0]
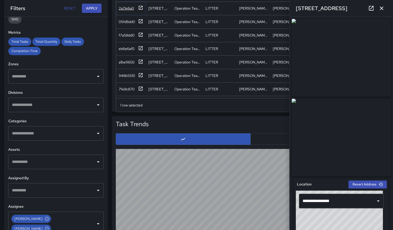
click at [130, 11] on div "2a21e6a0" at bounding box center [126, 8] width 15 height 5
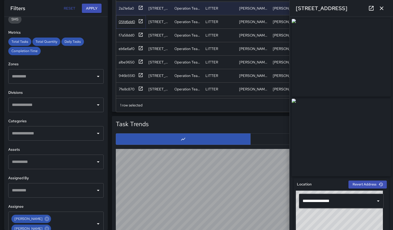
click at [129, 22] on div "05fd6dd0" at bounding box center [127, 21] width 16 height 5
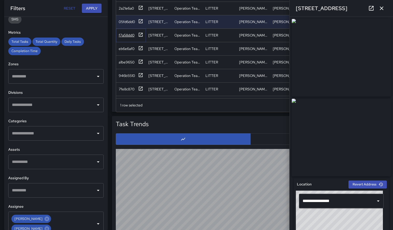
click at [128, 35] on div "f7a58dd0" at bounding box center [127, 35] width 16 height 5
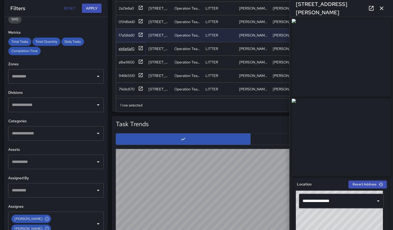
click at [128, 48] on div "eb6e6af0" at bounding box center [127, 48] width 16 height 5
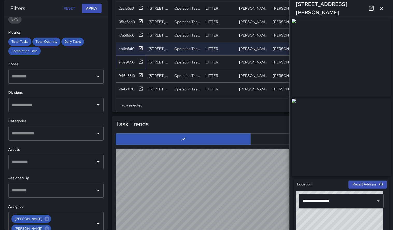
click at [129, 63] on div "a1be9650" at bounding box center [127, 62] width 16 height 5
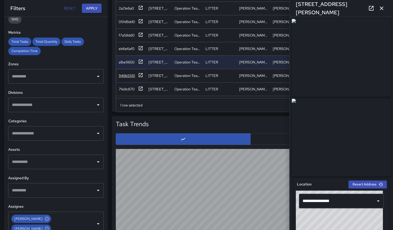
click at [127, 73] on div "946b5510" at bounding box center [127, 75] width 16 height 5
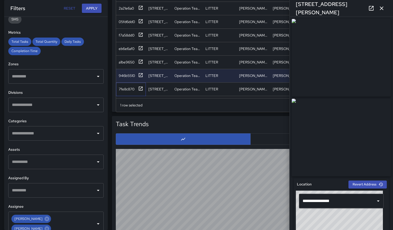
click at [128, 84] on div "7fe8c870" at bounding box center [131, 89] width 30 height 13
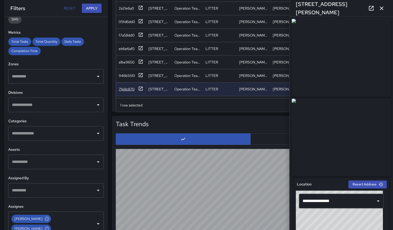
click at [129, 86] on div "7fe8c870" at bounding box center [127, 88] width 16 height 5
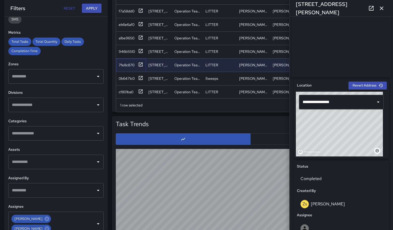
scroll to position [1172, 0]
click at [129, 71] on div "0b6471c0" at bounding box center [131, 77] width 30 height 13
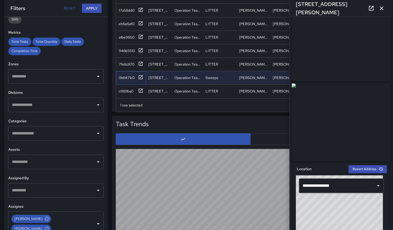
scroll to position [0, 0]
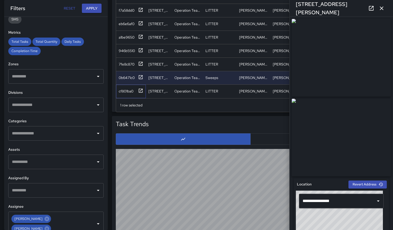
click at [119, 85] on div "cf801ba0" at bounding box center [131, 91] width 30 height 13
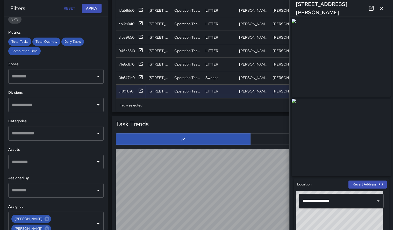
click at [122, 89] on div "cf801ba0" at bounding box center [126, 91] width 15 height 5
click at [223, 9] on icon at bounding box center [371, 8] width 5 height 5
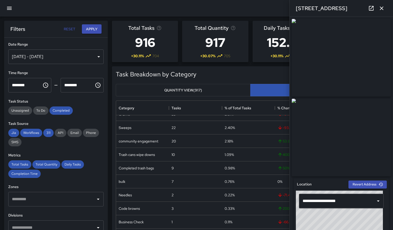
click at [223, 9] on icon "button" at bounding box center [382, 8] width 4 height 4
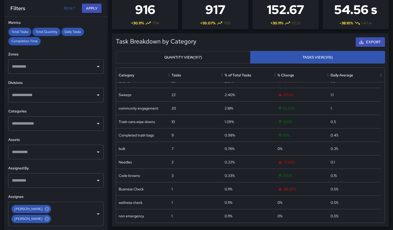
scroll to position [36, 0]
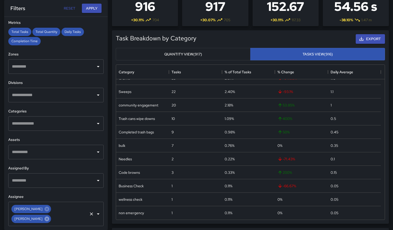
click at [49, 216] on icon at bounding box center [47, 218] width 5 height 5
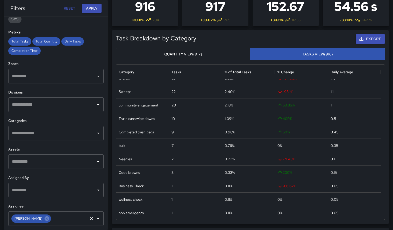
scroll to position [102, 0]
click at [35, 221] on span "Zach Stamey" at bounding box center [28, 219] width 34 height 6
click at [44, 218] on icon at bounding box center [47, 219] width 6 height 6
click at [95, 219] on icon "Open" at bounding box center [98, 219] width 6 height 6
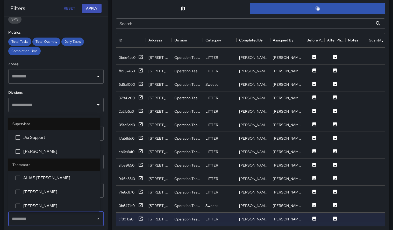
scroll to position [124, 0]
click at [37, 193] on span "JAMES GINGLES" at bounding box center [59, 193] width 72 height 6
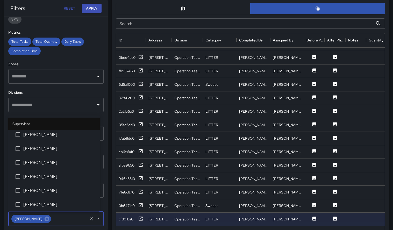
scroll to position [44, 0]
click at [41, 149] on span "DAVID TAYLOR" at bounding box center [59, 149] width 72 height 6
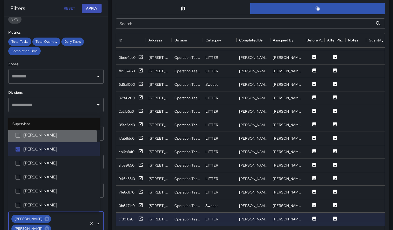
click at [40, 139] on li "Christopher Sherbert" at bounding box center [53, 135] width 91 height 14
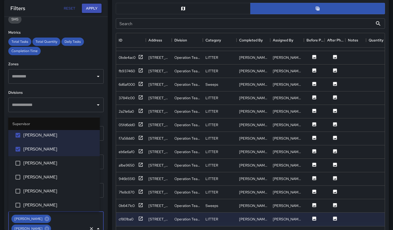
click at [95, 5] on button "Apply" at bounding box center [92, 9] width 20 height 10
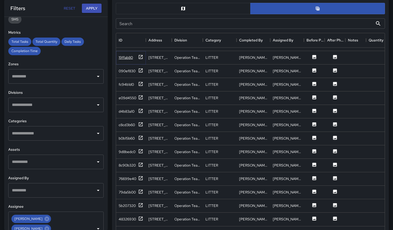
click at [130, 55] on div "19ffab80" at bounding box center [126, 57] width 14 height 5
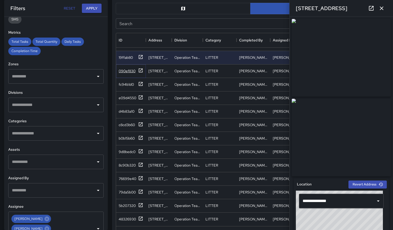
click at [122, 68] on div "090ef830" at bounding box center [127, 70] width 17 height 5
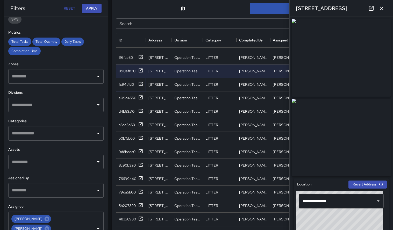
click at [125, 82] on div "fc94b1d0" at bounding box center [126, 84] width 15 height 5
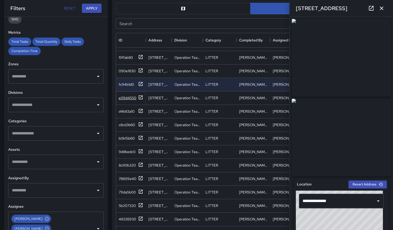
click at [129, 95] on div "e09d4550" at bounding box center [128, 97] width 18 height 5
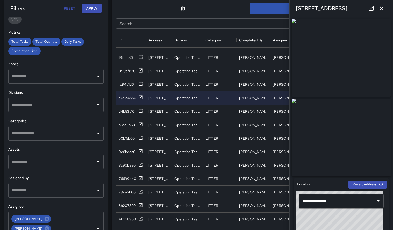
click at [129, 109] on div "d4b83a10" at bounding box center [127, 111] width 16 height 5
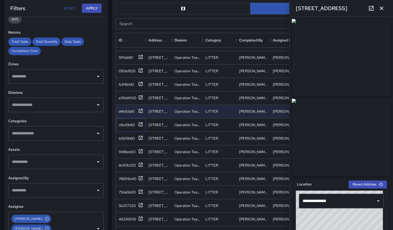
click at [126, 125] on div "c8cd3b60" at bounding box center [131, 124] width 30 height 13
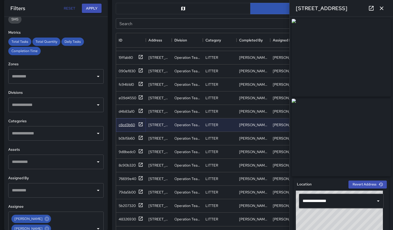
click at [127, 122] on div "c8cd3b60" at bounding box center [127, 124] width 16 height 5
click at [128, 136] on div "b0b15b60" at bounding box center [127, 138] width 16 height 5
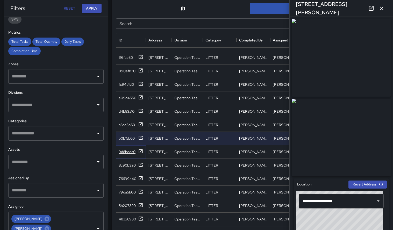
click at [128, 149] on div "9d8bedc0" at bounding box center [127, 151] width 17 height 5
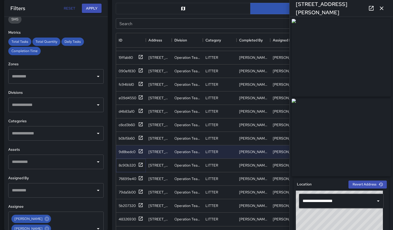
click at [128, 164] on div "8c90b320" at bounding box center [131, 165] width 25 height 6
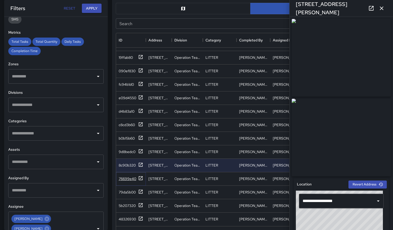
click at [130, 176] on div "76699e40" at bounding box center [128, 178] width 18 height 5
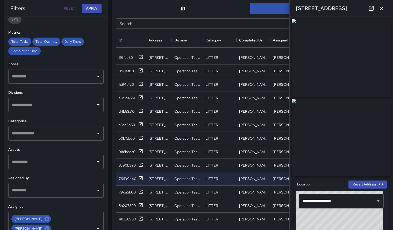
click at [129, 163] on div "8c90b320" at bounding box center [127, 165] width 17 height 5
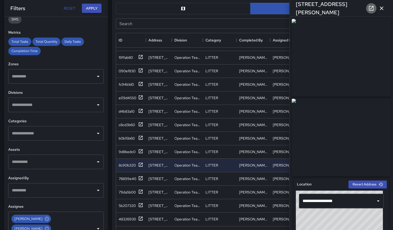
click at [223, 7] on icon at bounding box center [371, 8] width 6 height 6
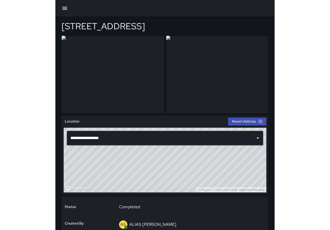
scroll to position [0, 0]
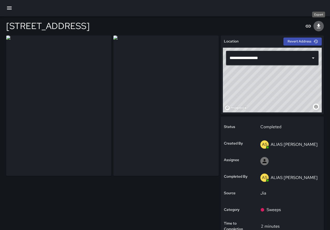
click at [223, 26] on icon "Export" at bounding box center [319, 26] width 4 height 4
click at [148, 16] on div at bounding box center [165, 8] width 330 height 17
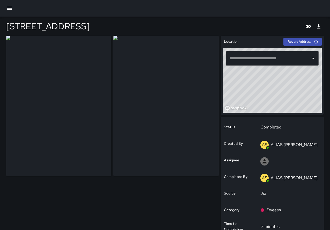
type input "**********"
click at [319, 29] on icon "Export" at bounding box center [319, 26] width 6 height 6
click at [144, 16] on div at bounding box center [165, 8] width 330 height 17
click at [320, 28] on icon "Export" at bounding box center [319, 26] width 4 height 4
click at [114, 33] on div "60 North Market Street" at bounding box center [165, 26] width 318 height 19
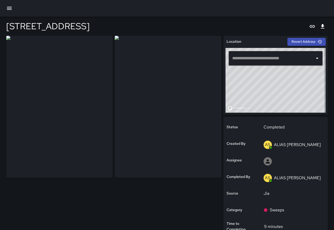
type input "**********"
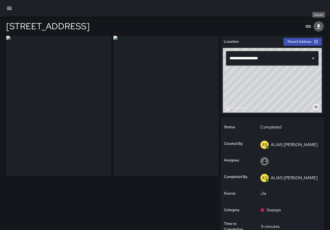
click at [317, 25] on icon "Export" at bounding box center [319, 26] width 6 height 6
click at [146, 37] on img at bounding box center [165, 106] width 105 height 140
click at [318, 25] on icon "Export" at bounding box center [319, 26] width 6 height 6
click at [321, 28] on icon "Export" at bounding box center [319, 26] width 6 height 6
click at [88, 25] on div "[STREET_ADDRESS]" at bounding box center [165, 26] width 318 height 19
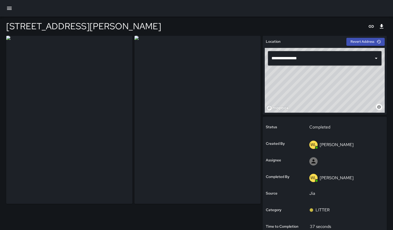
click at [214, 99] on img at bounding box center [197, 120] width 126 height 168
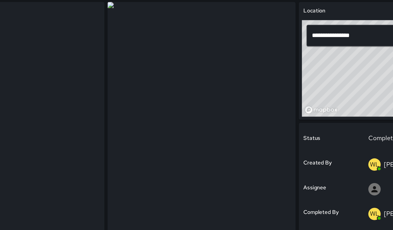
click at [189, 105] on img at bounding box center [197, 120] width 126 height 168
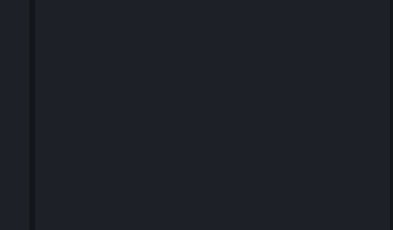
drag, startPoint x: 208, startPoint y: 120, endPoint x: 217, endPoint y: 104, distance: 17.9
click at [167, 113] on img at bounding box center [197, 120] width 126 height 168
click at [167, 115] on img at bounding box center [197, 120] width 126 height 168
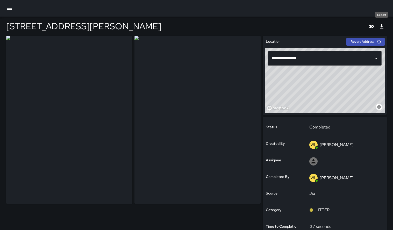
click at [381, 25] on icon "Export" at bounding box center [382, 26] width 4 height 4
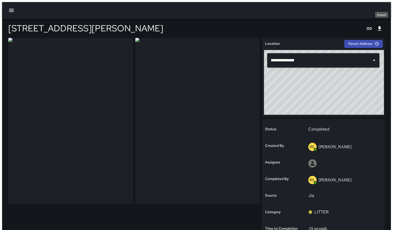
click at [382, 27] on icon "Export" at bounding box center [379, 28] width 6 height 6
drag, startPoint x: 215, startPoint y: 28, endPoint x: 204, endPoint y: 28, distance: 10.6
click at [215, 28] on div "135 Coxe Avenue" at bounding box center [196, 28] width 376 height 19
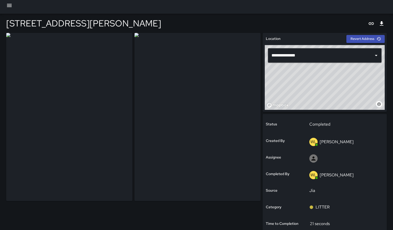
scroll to position [3, 0]
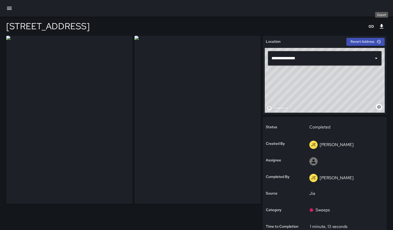
click at [383, 25] on icon "Export" at bounding box center [381, 26] width 6 height 6
click at [382, 26] on icon "Export" at bounding box center [382, 26] width 4 height 4
type input "**********"
click at [382, 26] on icon "Export" at bounding box center [382, 26] width 4 height 4
click at [205, 22] on div "58 Grove Street" at bounding box center [196, 26] width 380 height 19
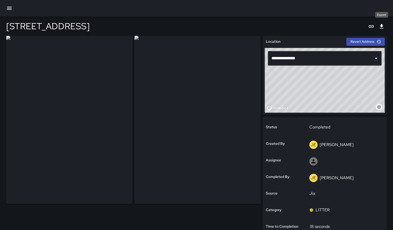
click at [381, 28] on icon "Export" at bounding box center [382, 26] width 4 height 4
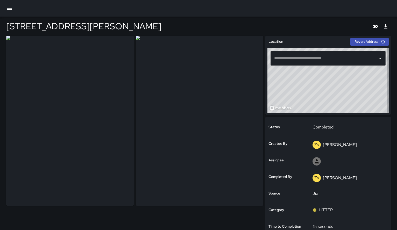
type input "**********"
click at [382, 26] on icon "Export" at bounding box center [381, 26] width 6 height 6
type input "**********"
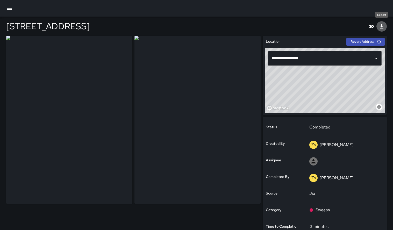
click at [381, 28] on icon "Export" at bounding box center [381, 26] width 6 height 6
click at [95, 27] on div "[STREET_ADDRESS]" at bounding box center [196, 26] width 380 height 19
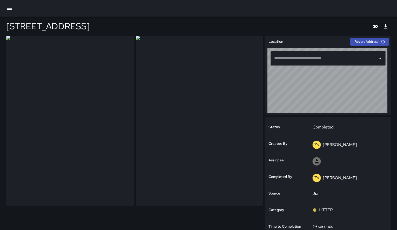
type input "**********"
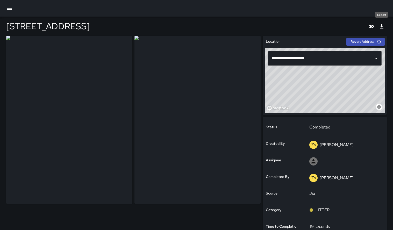
click at [382, 24] on icon "Export" at bounding box center [382, 26] width 4 height 4
click at [380, 25] on icon "Export" at bounding box center [381, 26] width 6 height 6
click at [120, 14] on div at bounding box center [196, 8] width 393 height 17
